Goal: Information Seeking & Learning: Learn about a topic

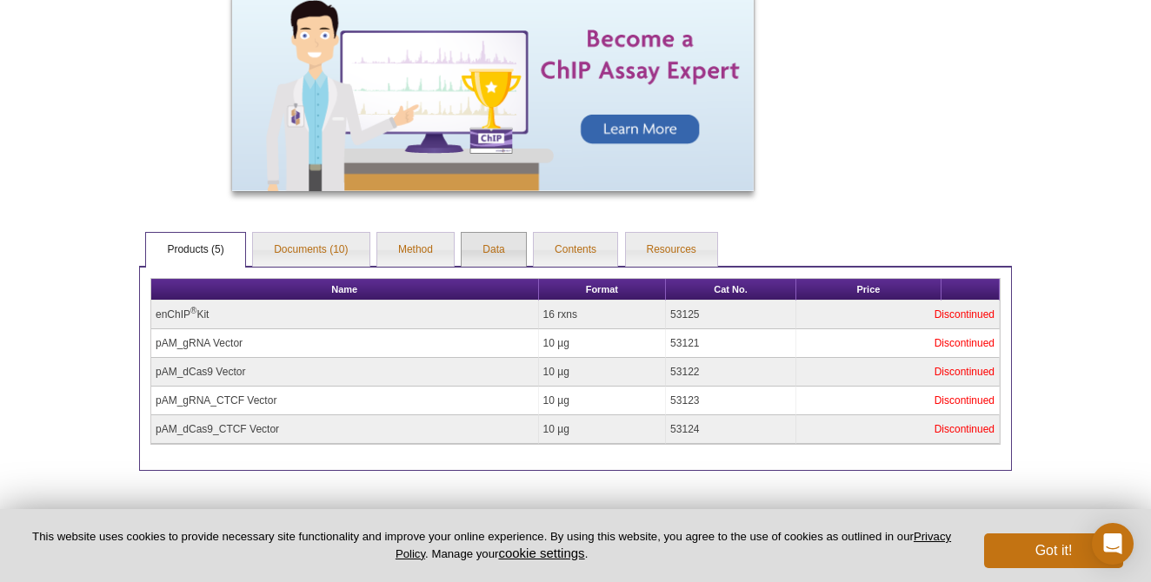
scroll to position [934, 0]
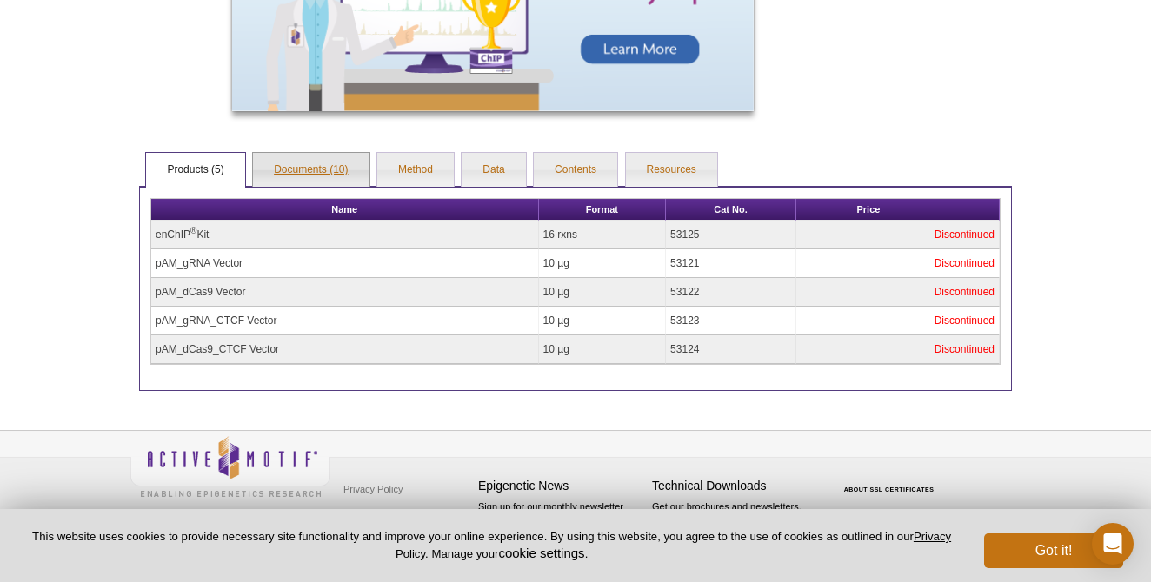
click at [324, 177] on link "Documents (10)" at bounding box center [311, 170] width 116 height 35
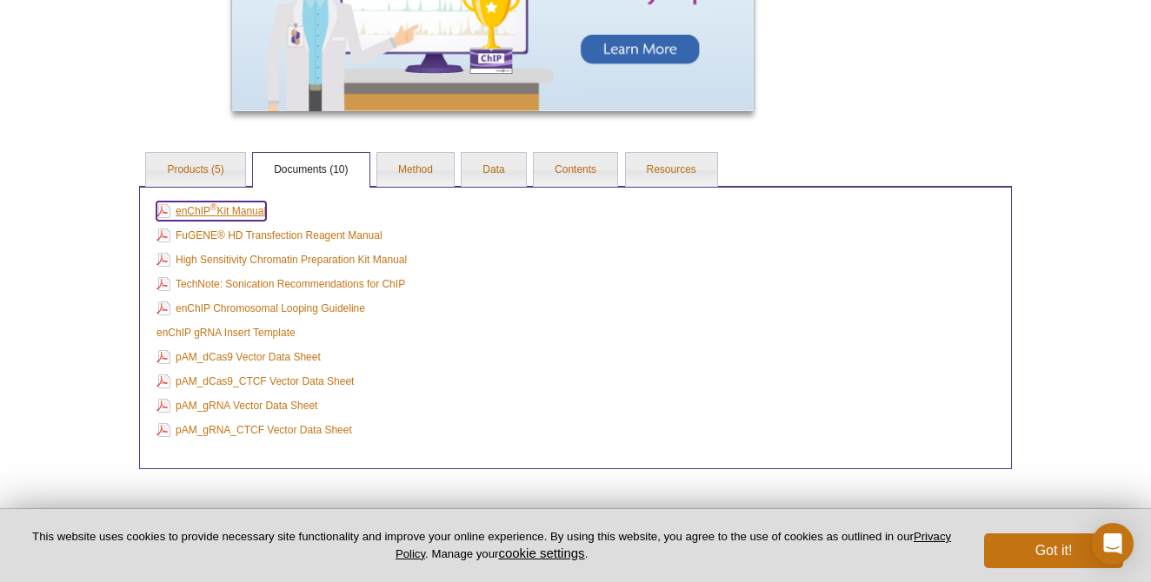
click at [243, 218] on link "enChIP ® Kit Manual" at bounding box center [211, 211] width 110 height 19
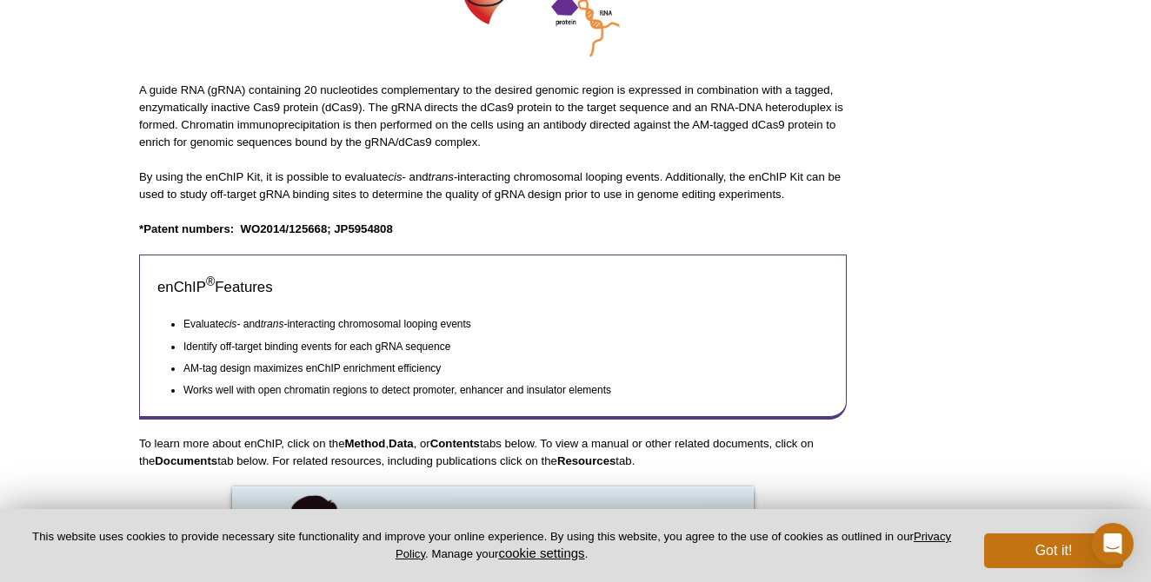
scroll to position [0, 0]
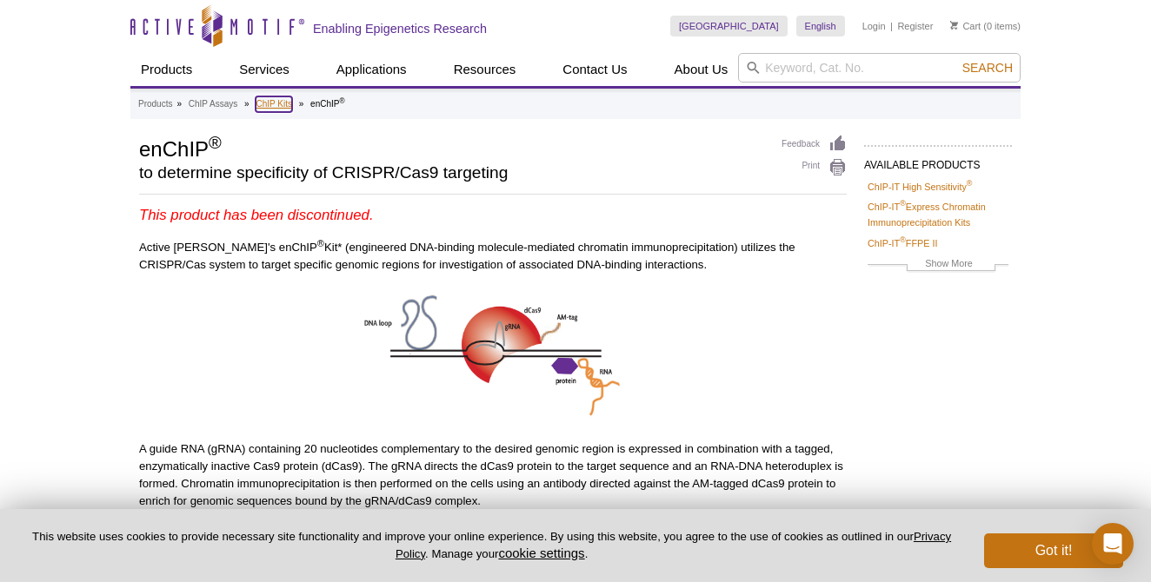
click at [278, 104] on link "ChIP Kits" at bounding box center [274, 104] width 37 height 16
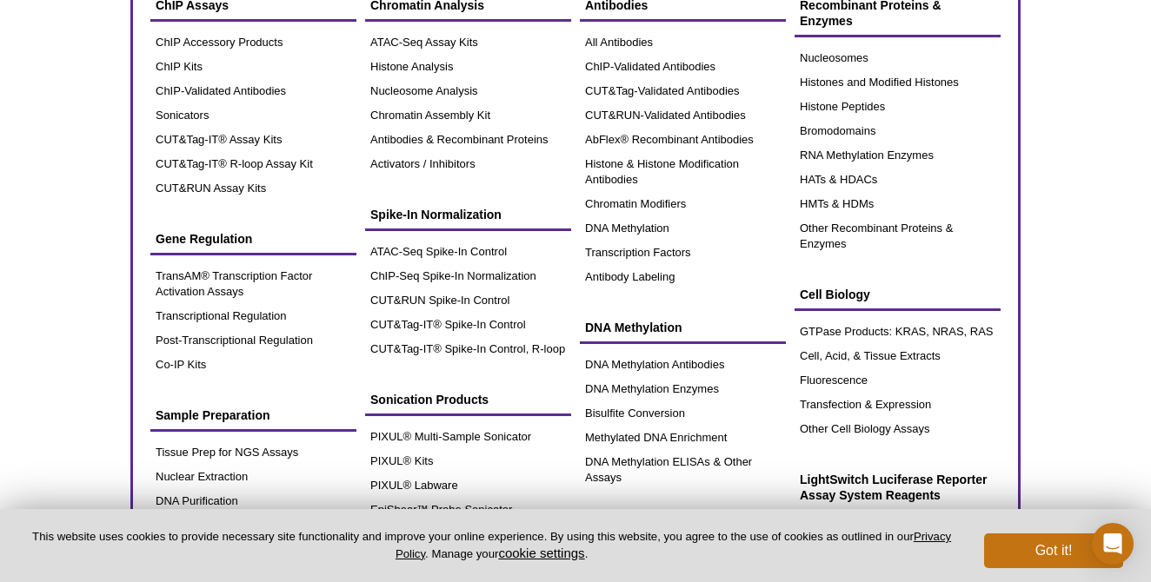
scroll to position [113, 0]
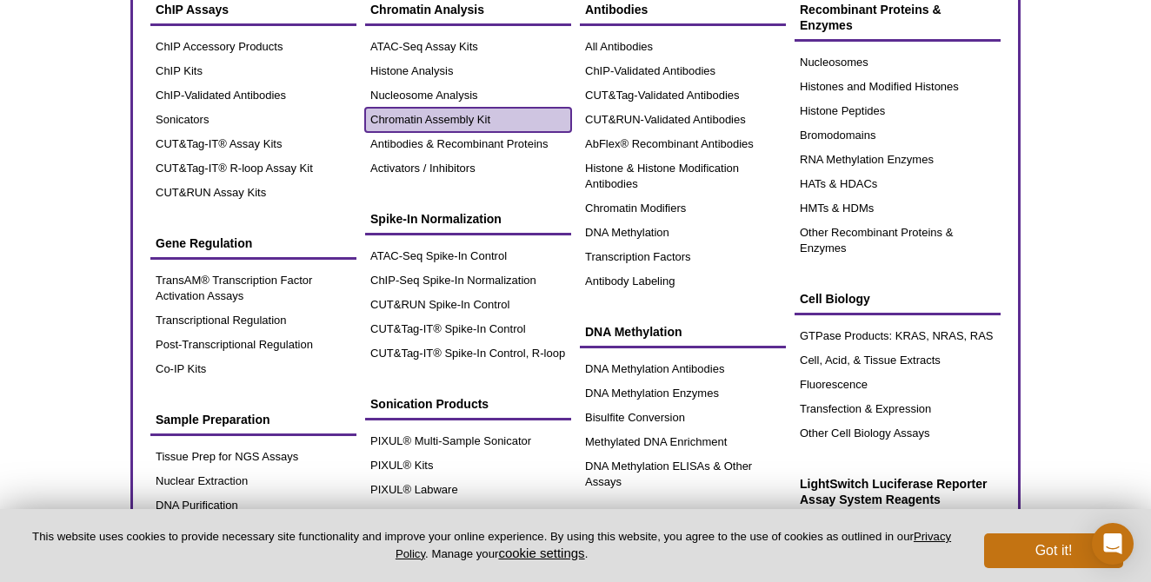
click at [471, 120] on link "Chromatin Assembly Kit" at bounding box center [468, 120] width 206 height 24
click at [460, 122] on link "Chromatin Assembly Kit" at bounding box center [468, 120] width 206 height 24
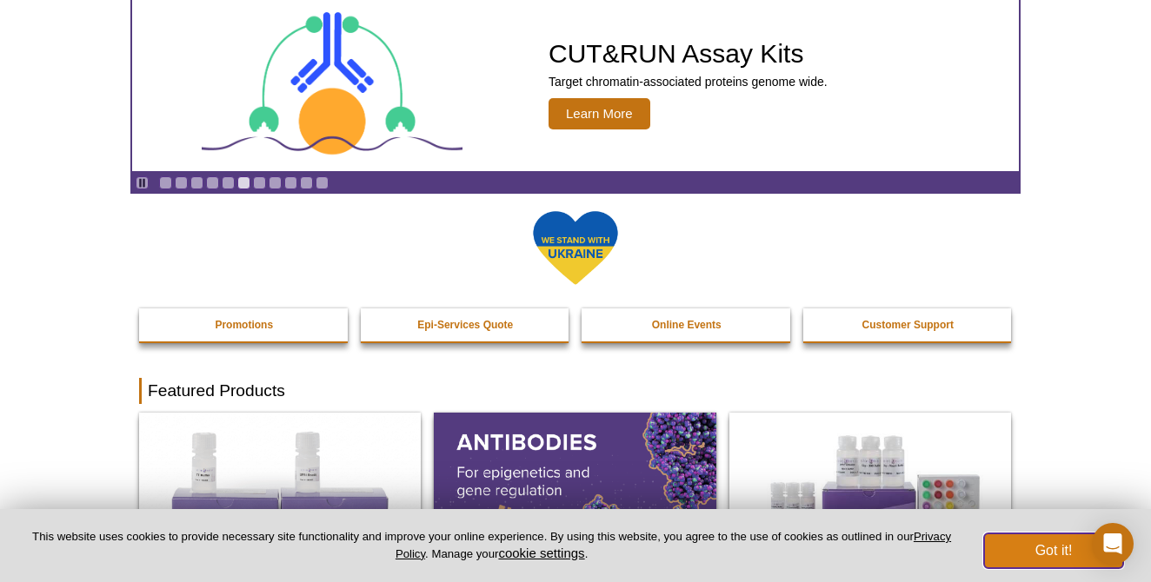
click at [1020, 546] on button "Got it!" at bounding box center [1053, 551] width 139 height 35
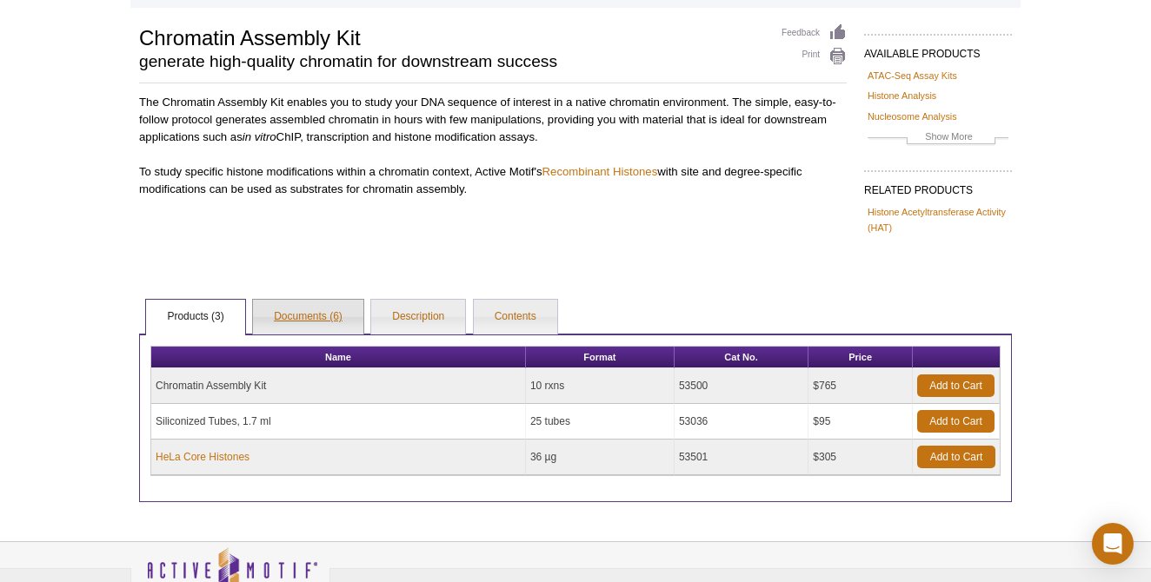
scroll to position [108, 0]
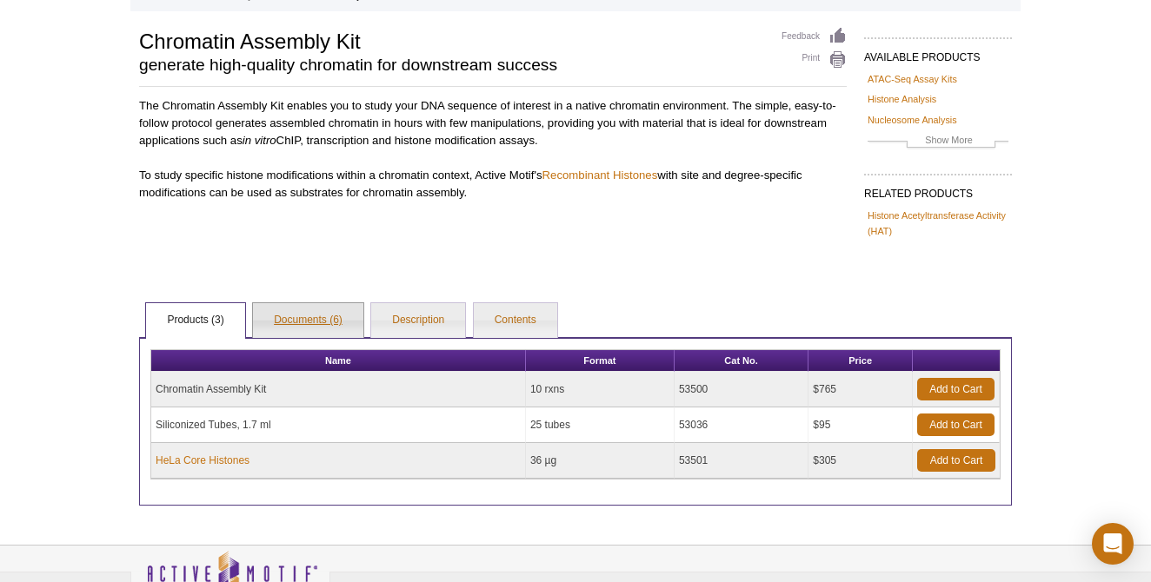
click at [322, 318] on link "Documents (6)" at bounding box center [308, 320] width 110 height 35
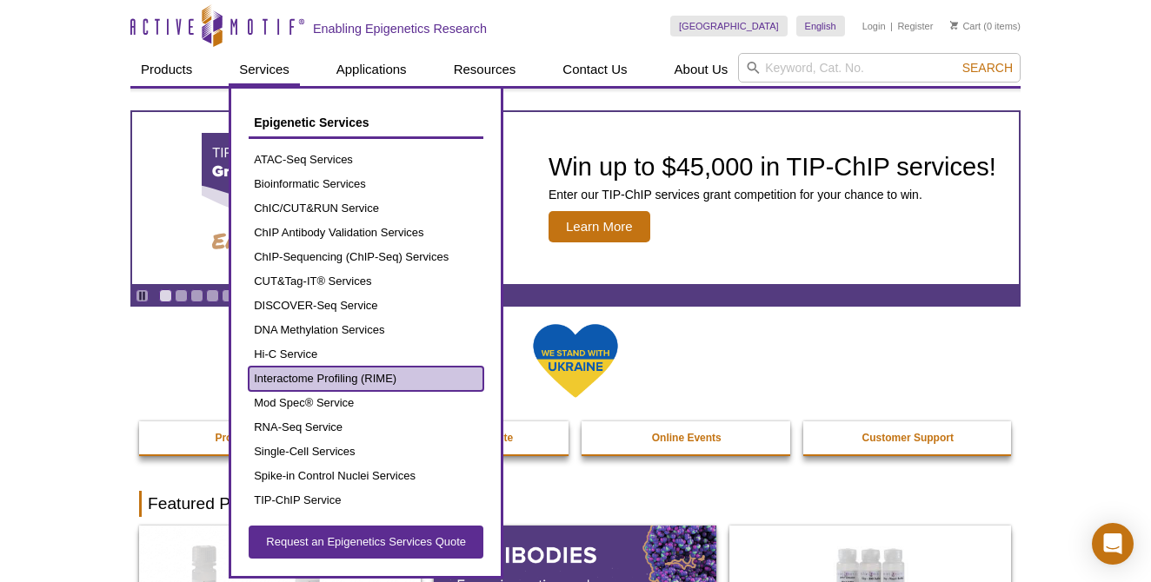
click at [334, 374] on link "Interactome Profiling (RIME)" at bounding box center [366, 379] width 235 height 24
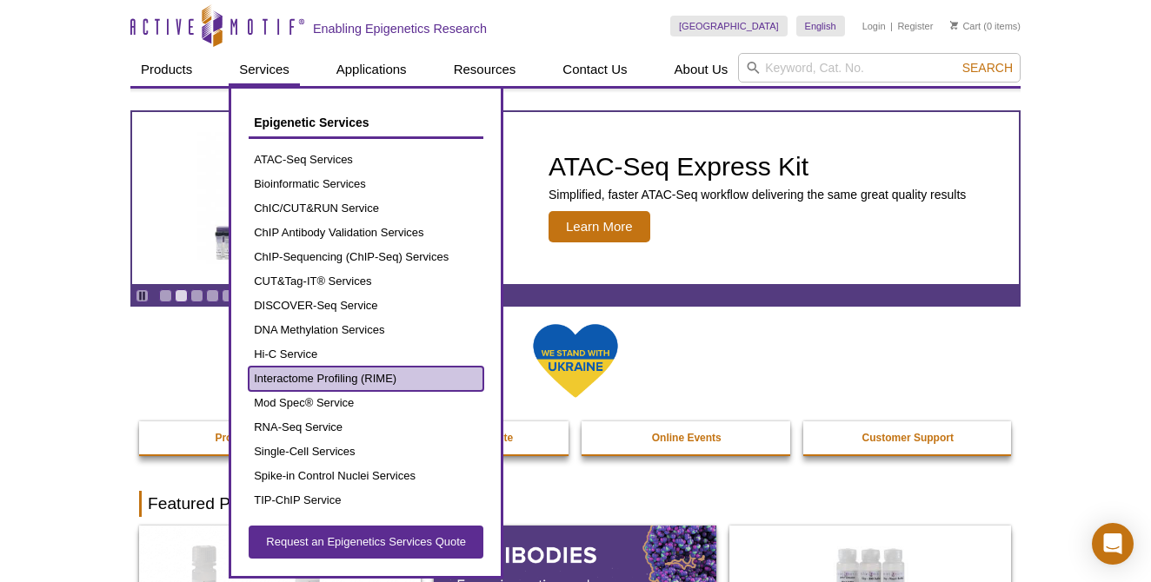
click at [334, 374] on link "Interactome Profiling (RIME)" at bounding box center [366, 379] width 235 height 24
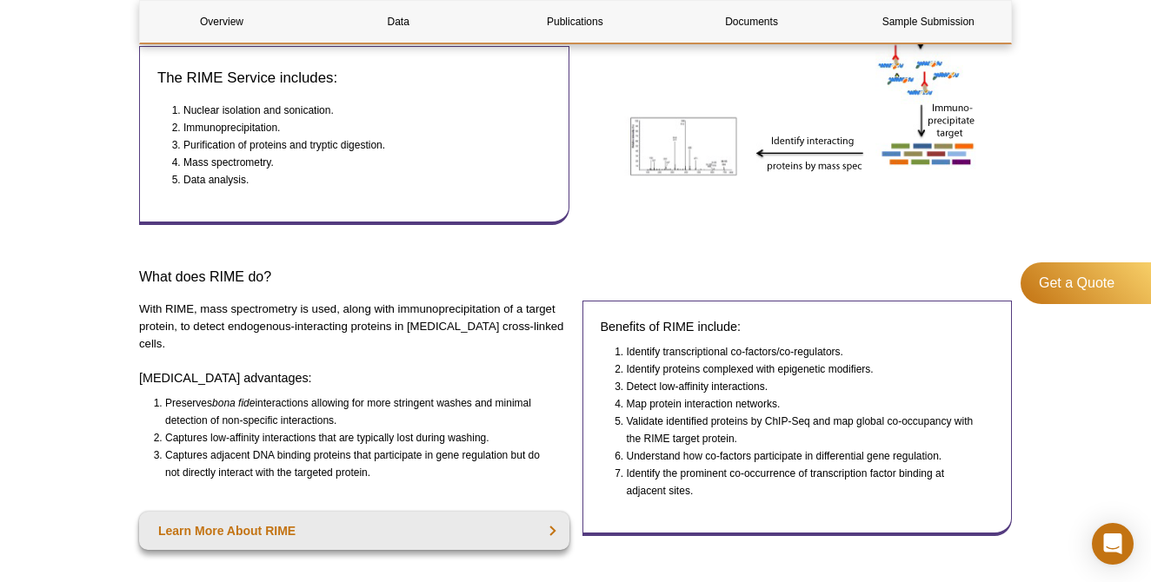
scroll to position [494, 0]
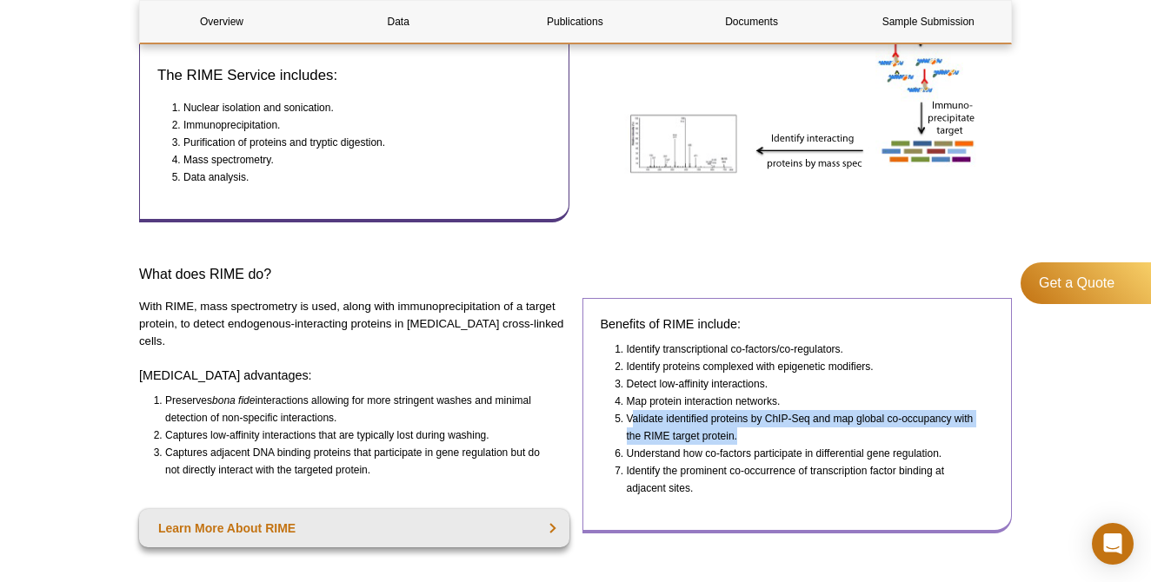
drag, startPoint x: 630, startPoint y: 415, endPoint x: 786, endPoint y: 435, distance: 156.9
click at [786, 435] on li "Validate identified proteins by ChIP-Seq and map global co-occupancy with the R…" at bounding box center [803, 427] width 352 height 35
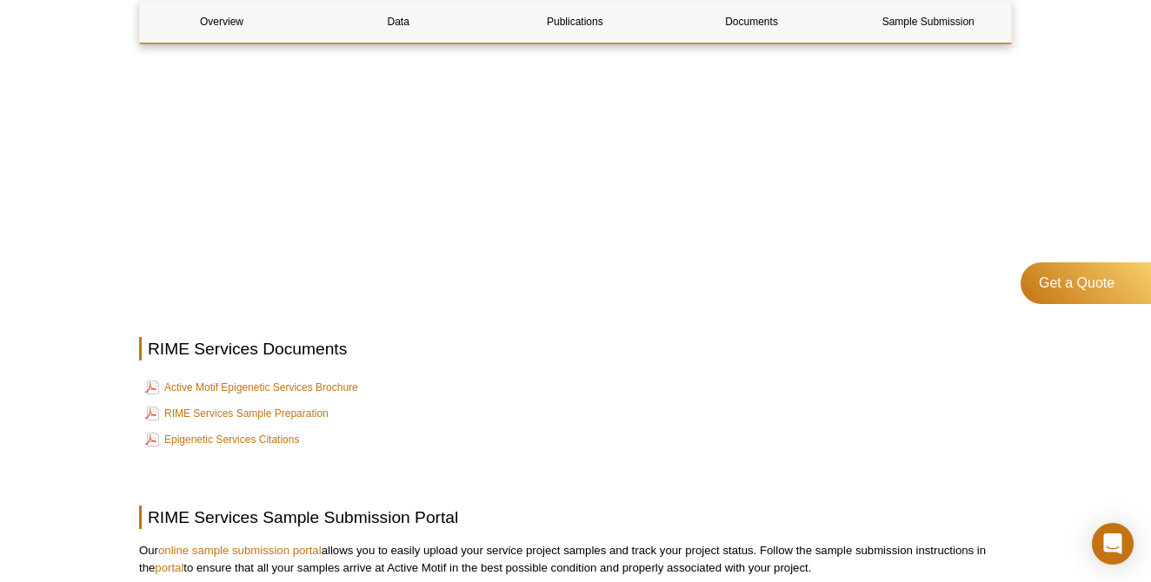
scroll to position [3825, 0]
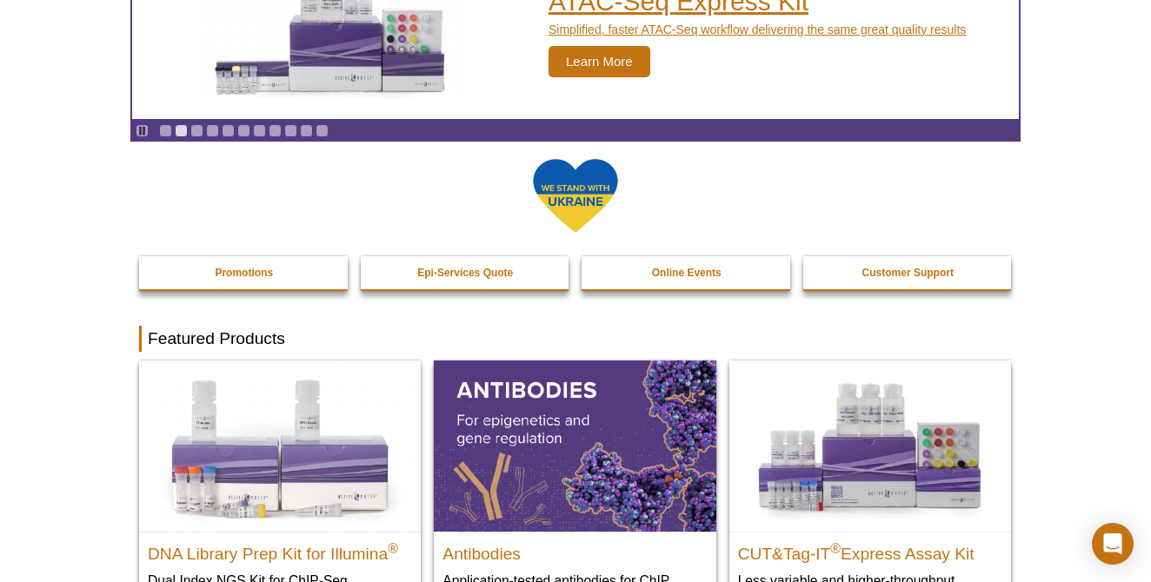
scroll to position [322, 0]
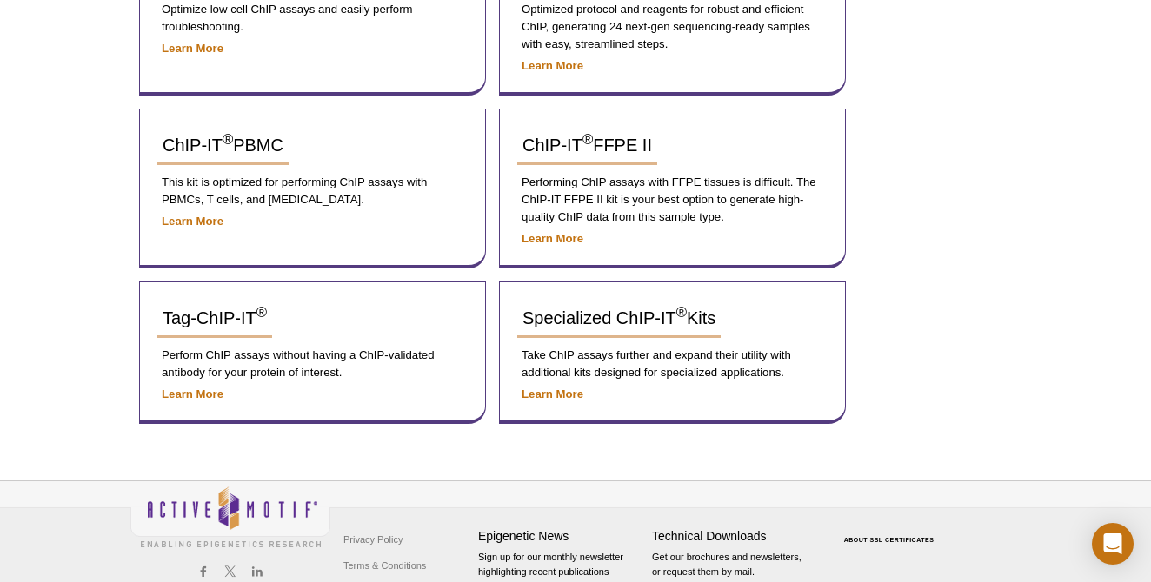
scroll to position [848, 0]
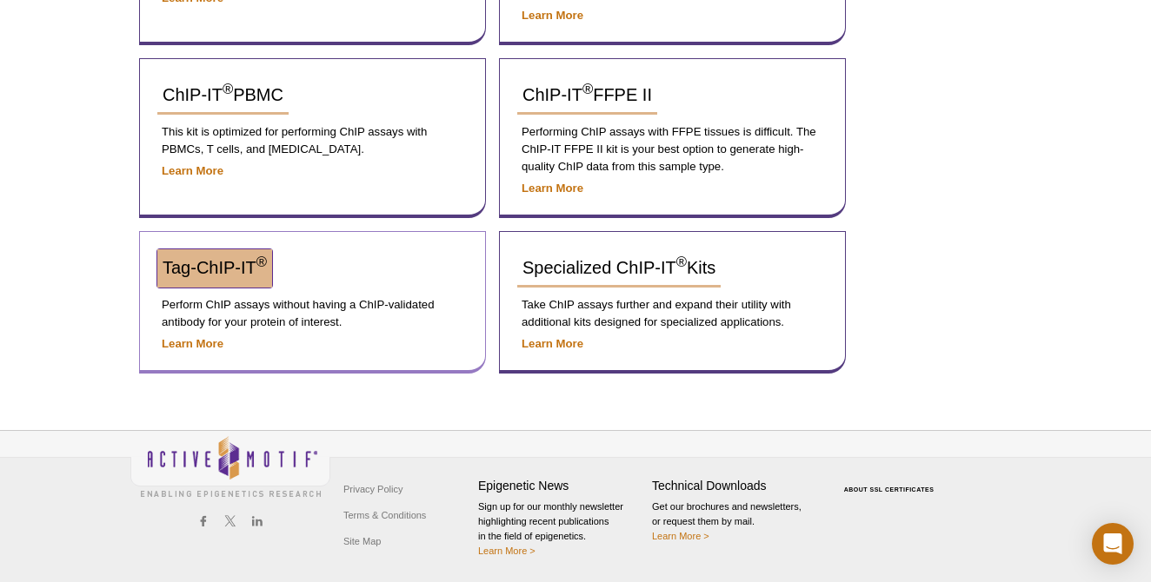
click at [176, 275] on span "Tag-ChIP-IT ®" at bounding box center [215, 267] width 104 height 19
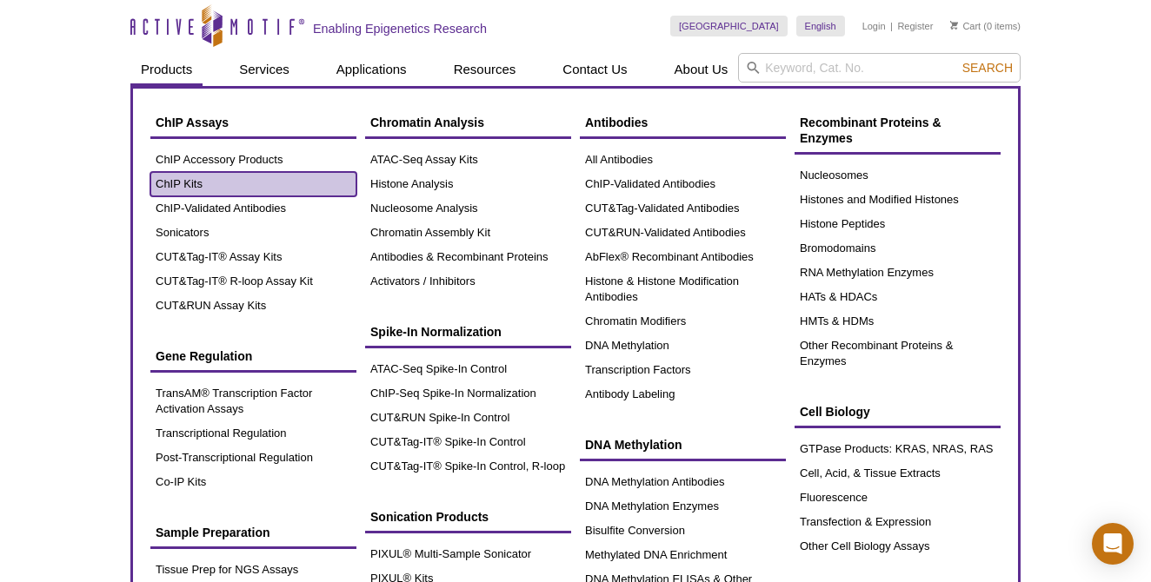
click at [205, 187] on link "ChIP Kits" at bounding box center [253, 184] width 206 height 24
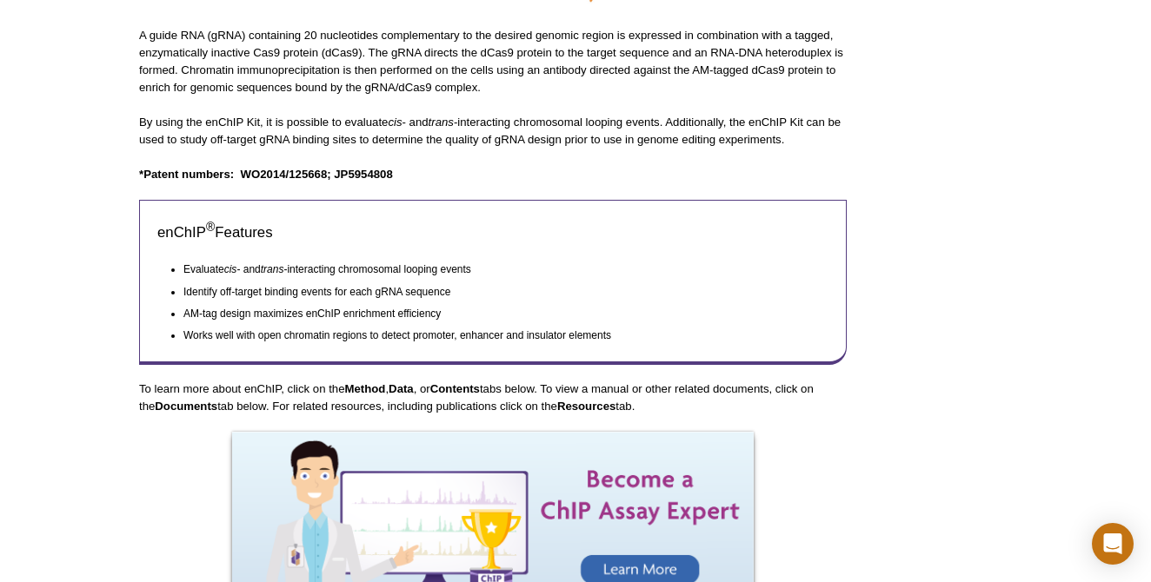
scroll to position [934, 0]
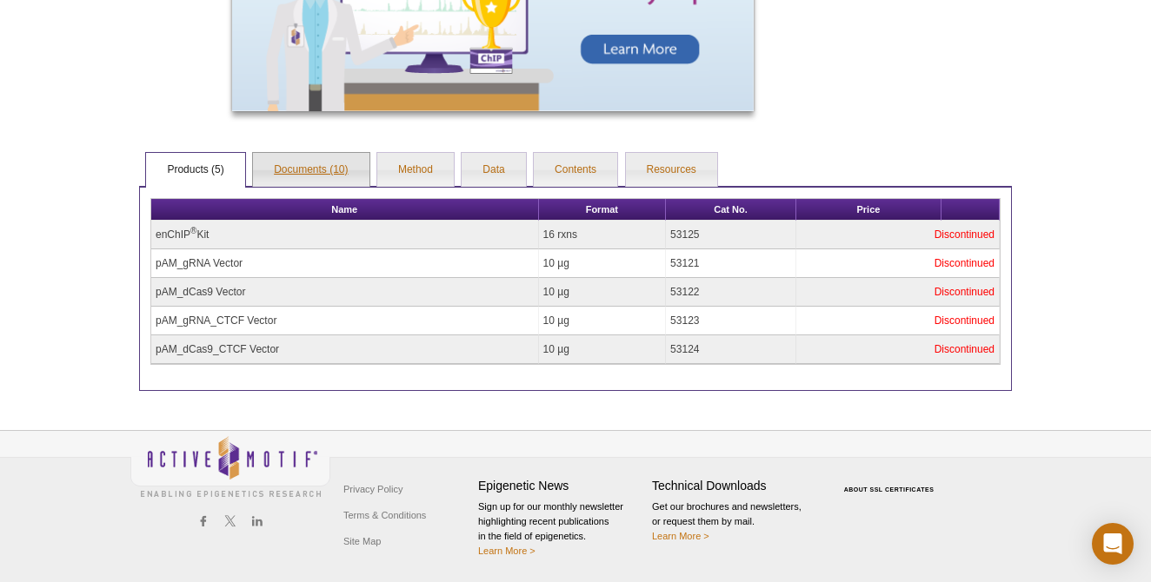
click at [312, 169] on link "Documents (10)" at bounding box center [311, 170] width 116 height 35
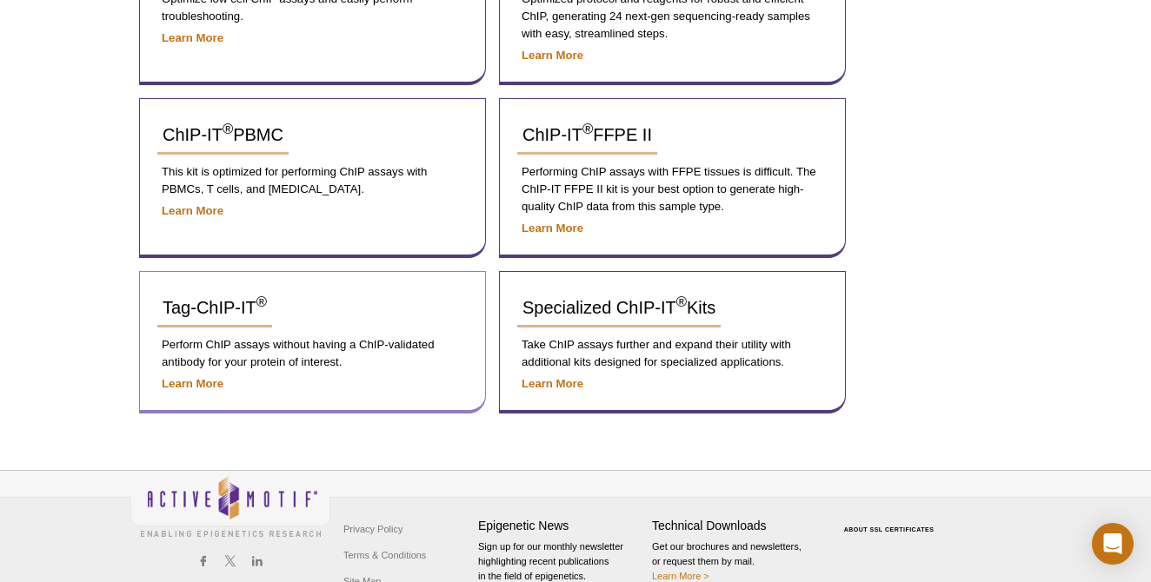
scroll to position [805, 0]
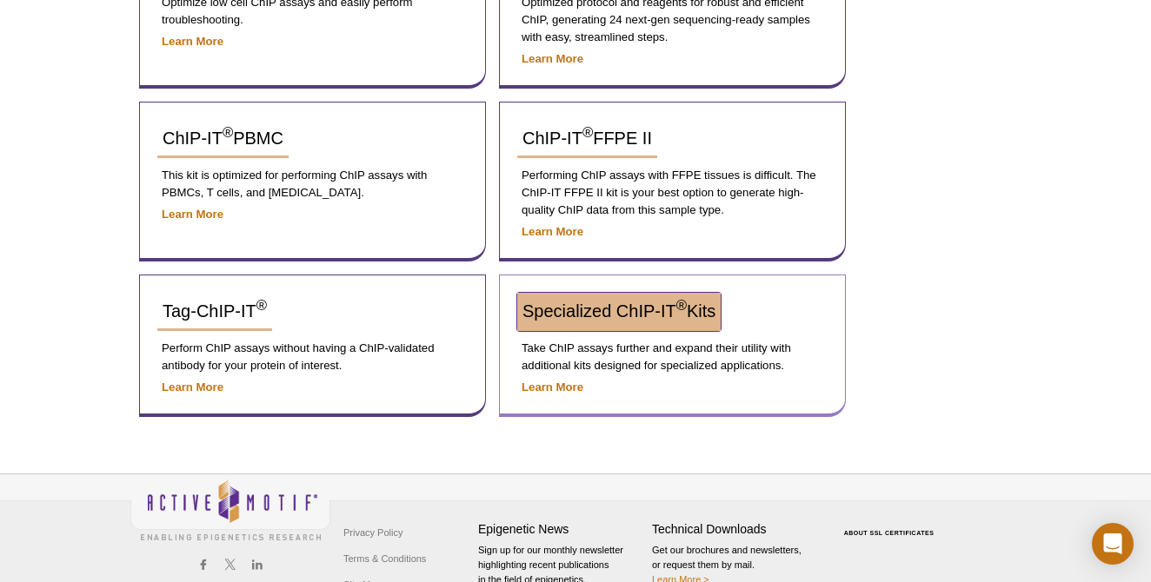
click at [545, 312] on span "Specialized ChIP-IT ® Kits" at bounding box center [618, 311] width 193 height 19
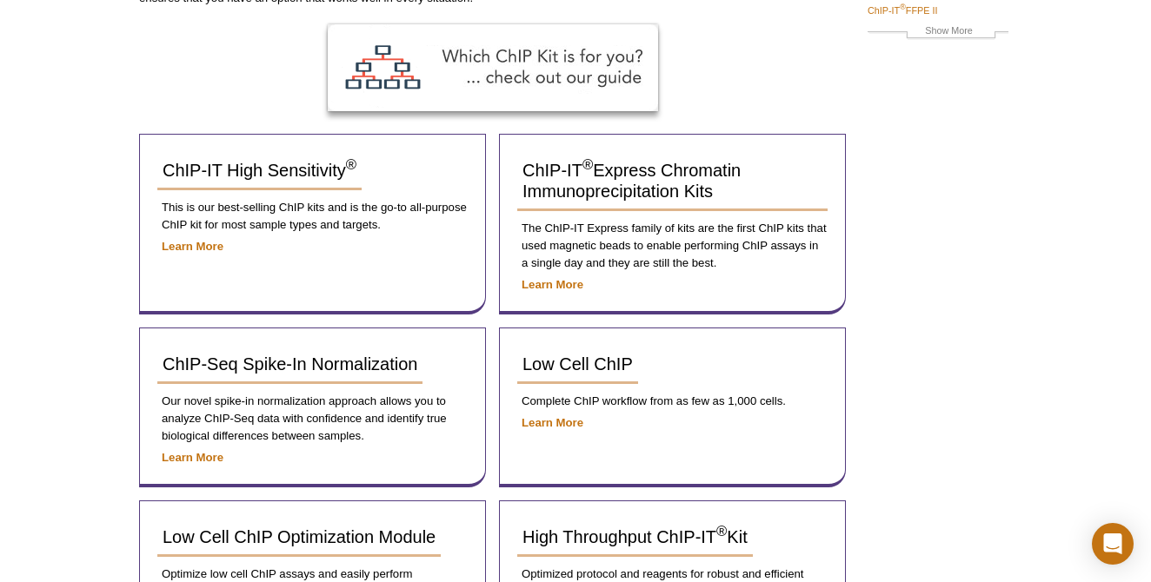
scroll to position [234, 0]
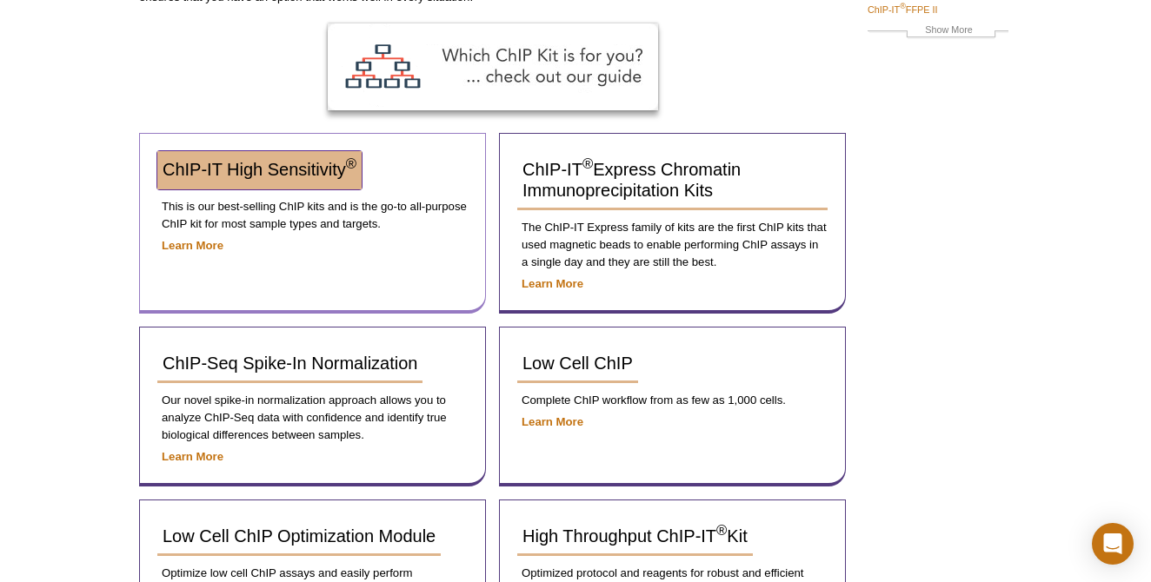
click at [202, 171] on span "ChIP-IT High Sensitivity ®" at bounding box center [260, 169] width 194 height 19
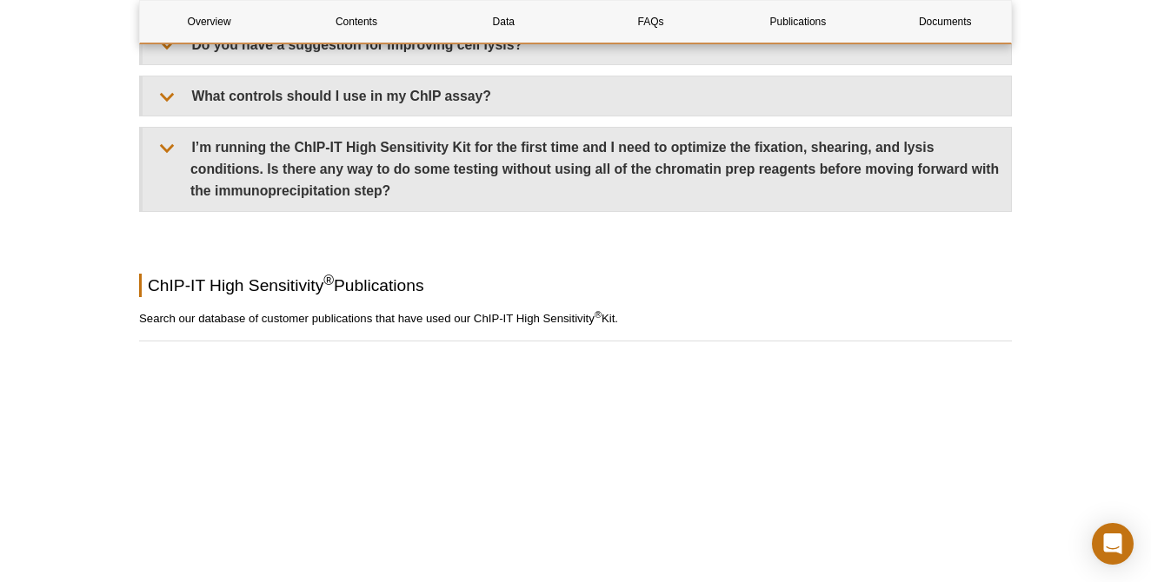
scroll to position [5396, 0]
